Goal: Check status: Check status

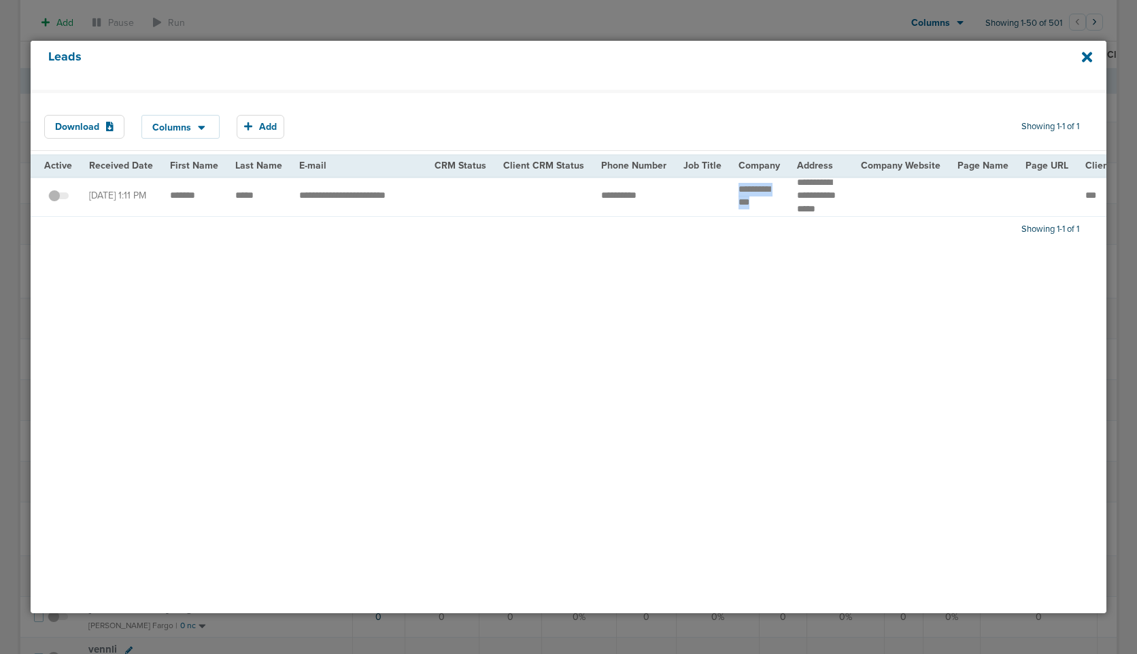
scroll to position [133, 0]
click at [1080, 54] on div "Leads" at bounding box center [568, 65] width 1075 height 49
click at [1084, 54] on icon at bounding box center [1087, 57] width 10 height 10
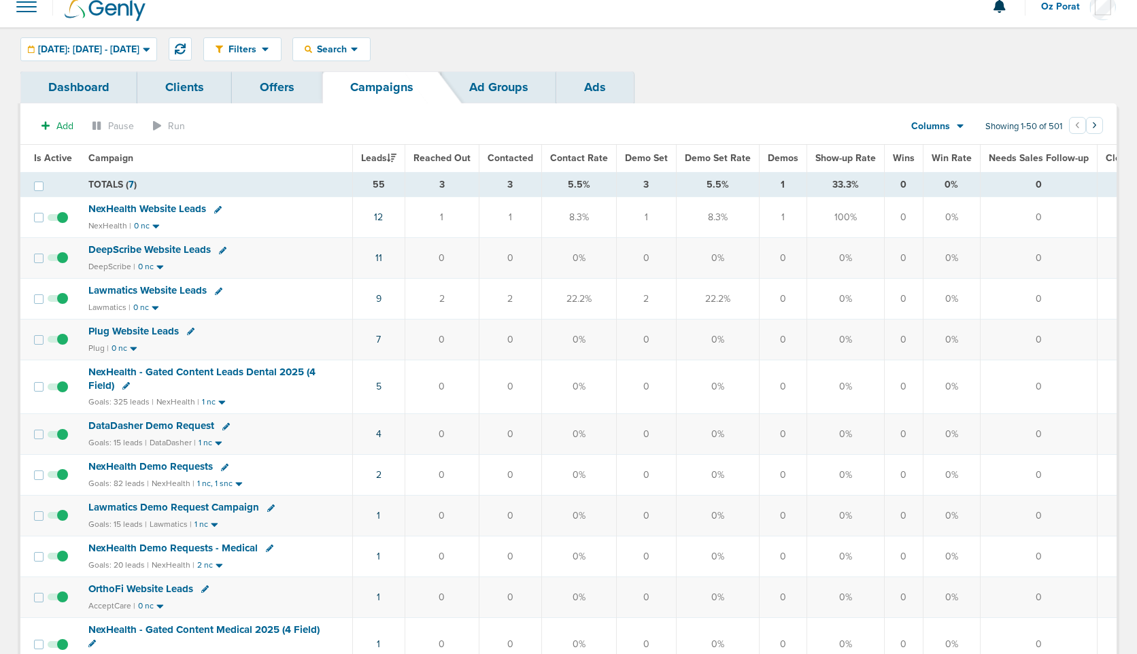
scroll to position [0, 0]
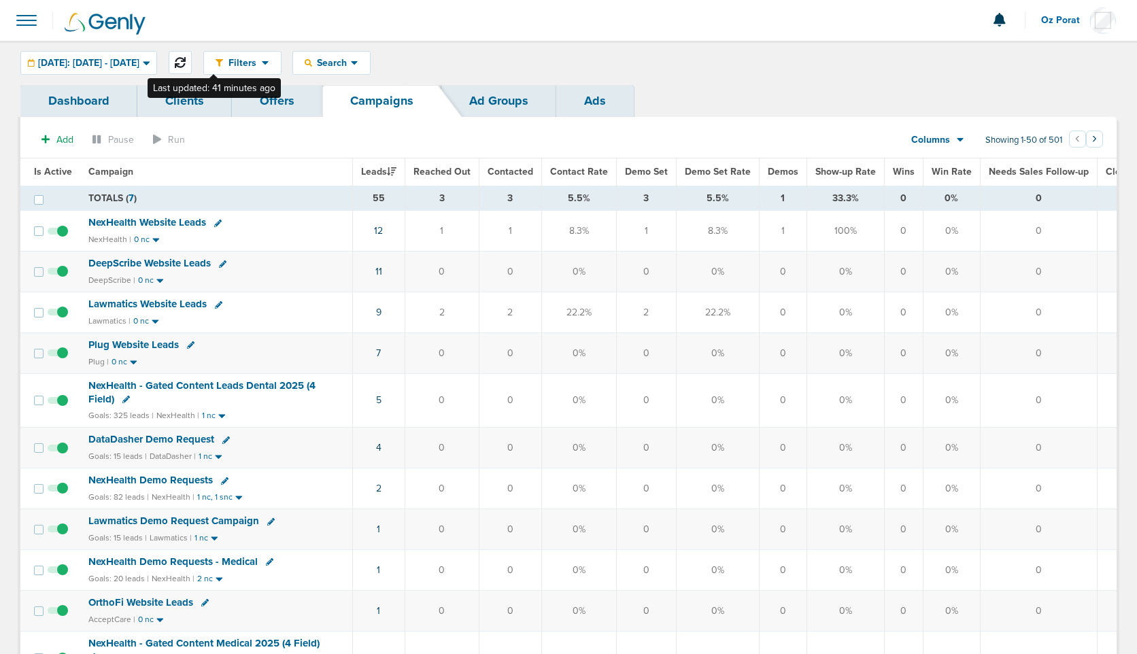
click at [186, 57] on icon at bounding box center [180, 62] width 11 height 11
click at [186, 61] on icon at bounding box center [180, 62] width 11 height 11
click at [934, 141] on span "Columns" at bounding box center [930, 140] width 39 height 14
click at [942, 179] on link "Sales Performance" at bounding box center [968, 180] width 136 height 17
click at [139, 58] on span "[DATE]: [DATE] - [DATE]" at bounding box center [88, 63] width 101 height 10
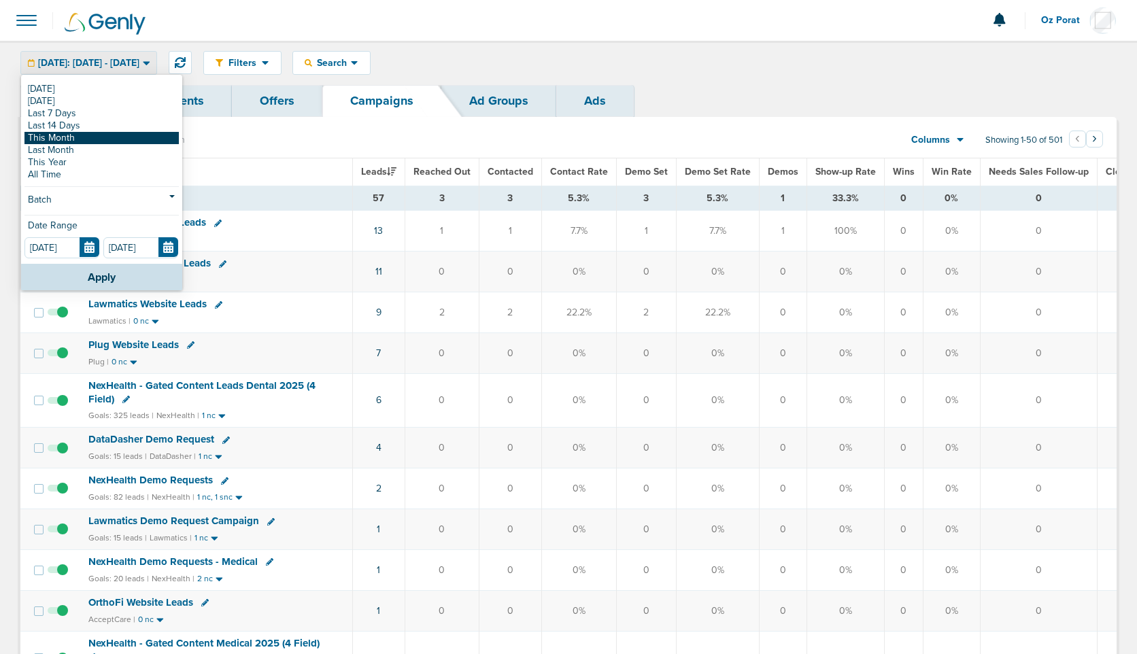
click at [99, 133] on link "This Month" at bounding box center [101, 138] width 154 height 12
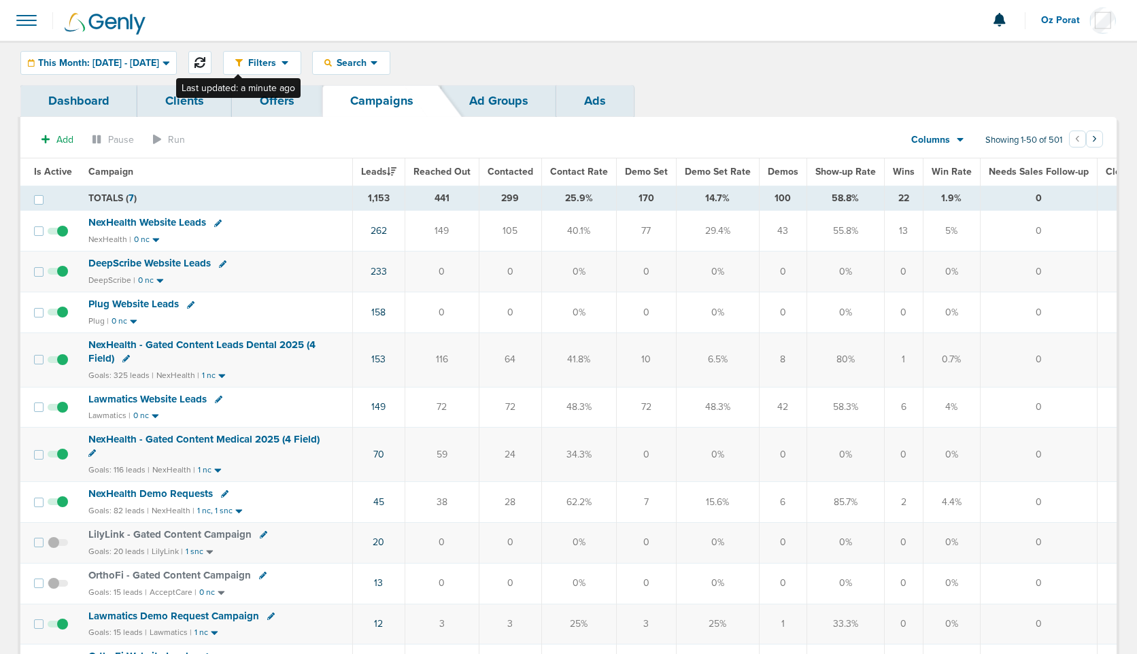
click at [205, 59] on icon at bounding box center [199, 62] width 11 height 11
